Goal: Check status: Check status

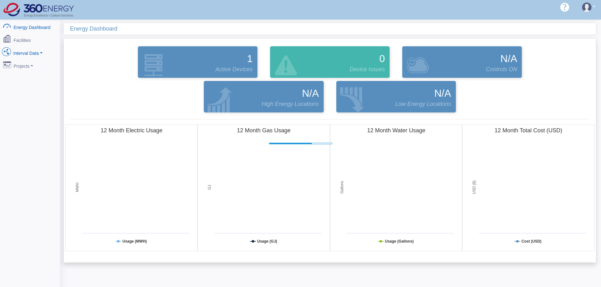
click at [26, 51] on link "Interval Data" at bounding box center [29, 51] width 61 height 13
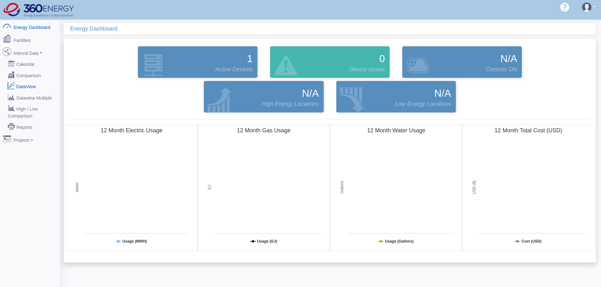
click at [27, 85] on link "DataView" at bounding box center [29, 86] width 61 height 11
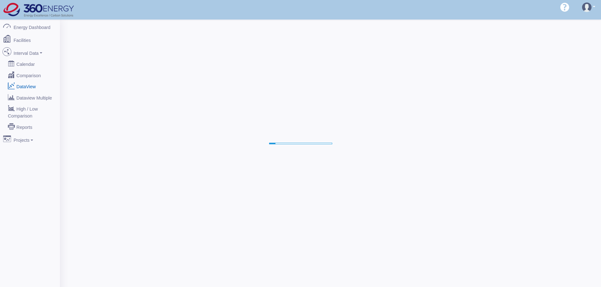
select select "25"
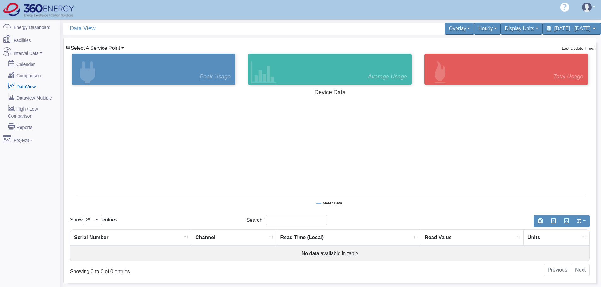
click at [108, 48] on span "Select A Service Point" at bounding box center [96, 47] width 50 height 5
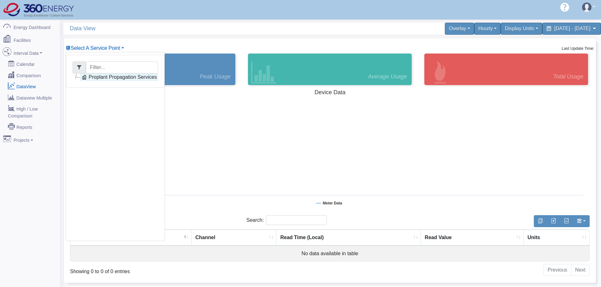
click at [103, 78] on link "Proplant Propagation Services" at bounding box center [119, 77] width 78 height 8
click at [115, 88] on link "Main Electric" at bounding box center [109, 85] width 43 height 8
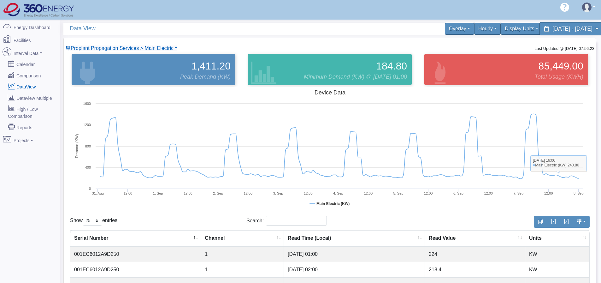
click at [577, 33] on div "[DATE] - [DATE]" at bounding box center [571, 28] width 65 height 13
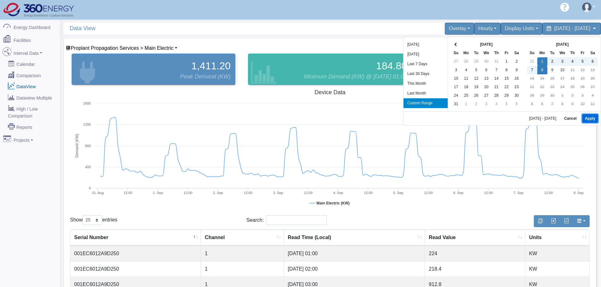
click at [588, 120] on button "Apply" at bounding box center [590, 118] width 16 height 9
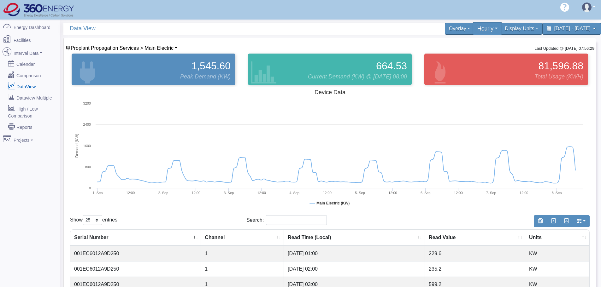
click at [473, 31] on div "Hourly" at bounding box center [487, 28] width 29 height 13
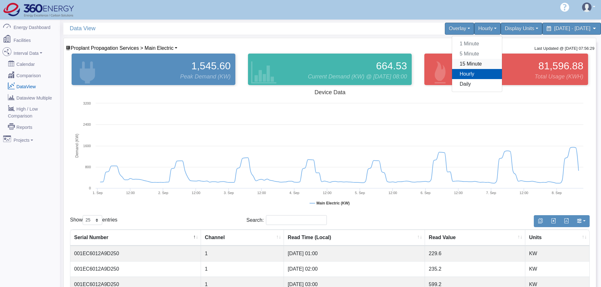
click at [452, 68] on link "15 Minute" at bounding box center [477, 64] width 50 height 10
